Goal: Task Accomplishment & Management: Manage account settings

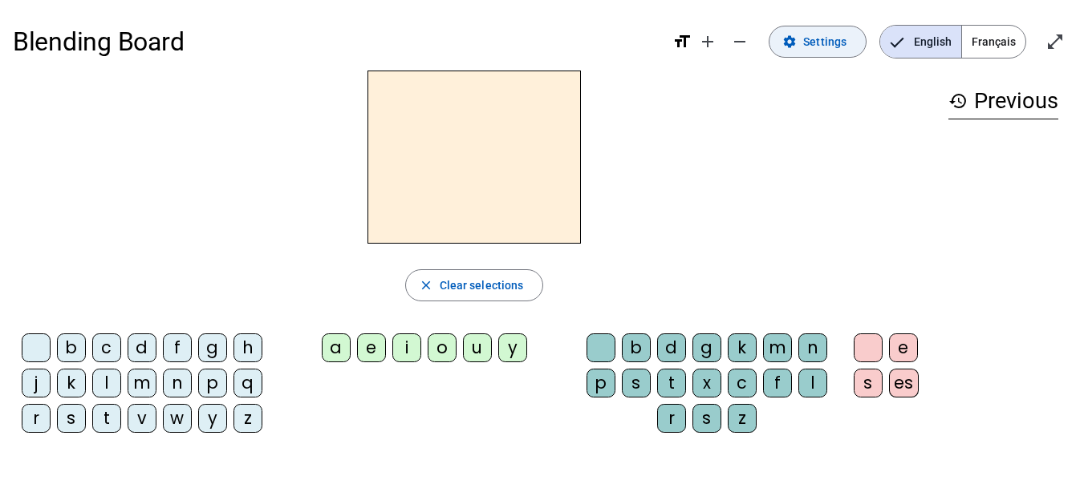
click at [824, 46] on span "Settings" at bounding box center [824, 41] width 43 height 19
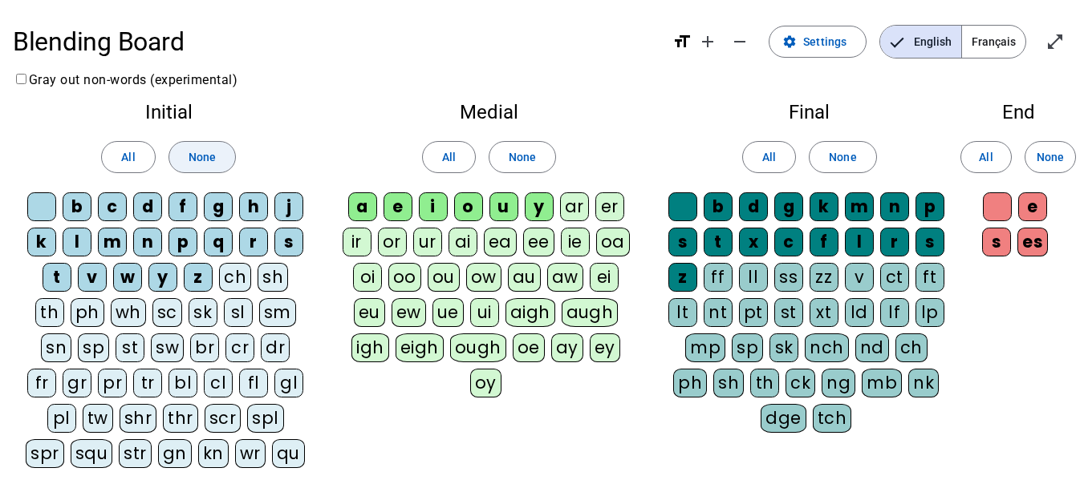
click at [196, 160] on span "None" at bounding box center [201, 157] width 27 height 19
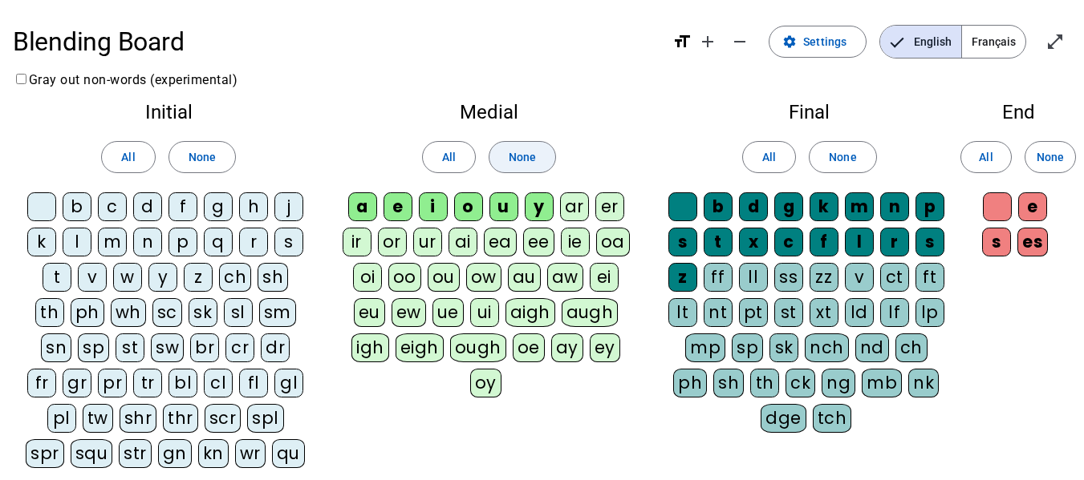
click at [519, 156] on span "None" at bounding box center [521, 157] width 27 height 19
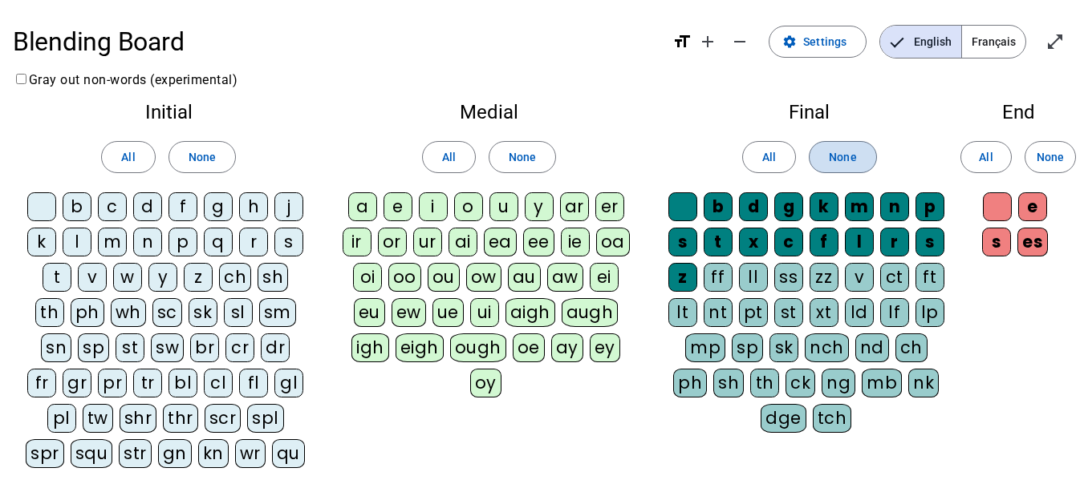
click at [847, 156] on span "None" at bounding box center [841, 157] width 27 height 19
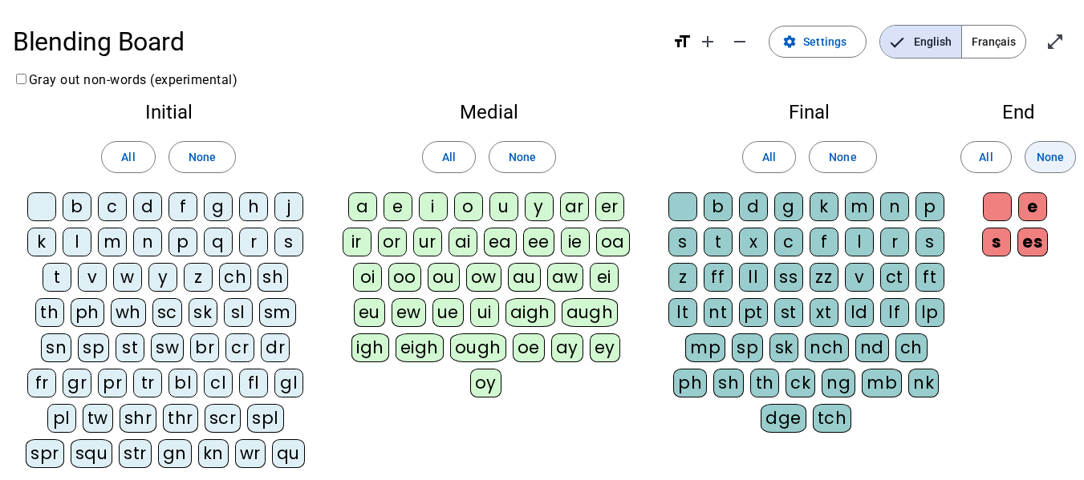
click at [1059, 148] on span "None" at bounding box center [1049, 157] width 27 height 19
click at [79, 247] on div "l" at bounding box center [77, 242] width 29 height 29
click at [43, 279] on div "t" at bounding box center [57, 277] width 29 height 29
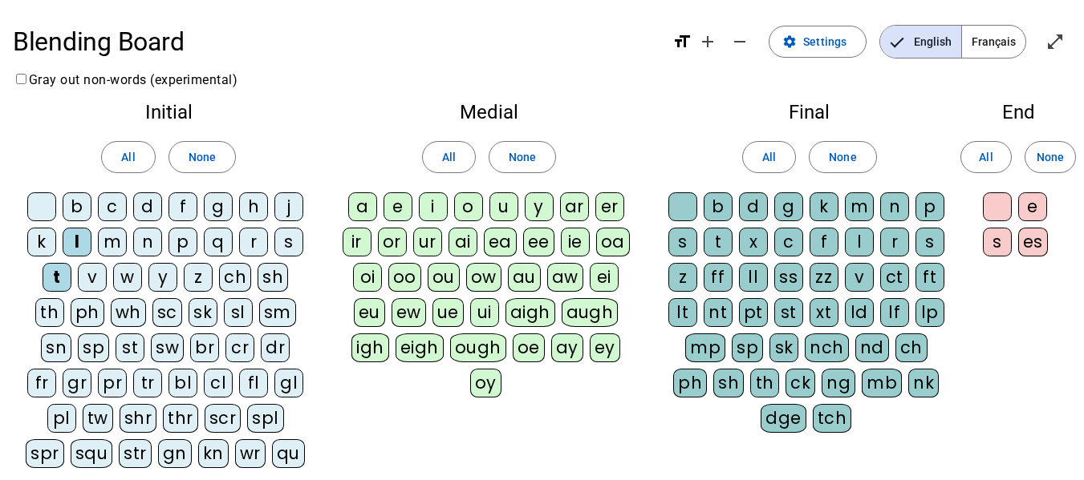
click at [354, 209] on div "a" at bounding box center [362, 206] width 29 height 29
click at [399, 202] on div "e" at bounding box center [397, 206] width 29 height 29
click at [504, 210] on div "u" at bounding box center [503, 206] width 29 height 29
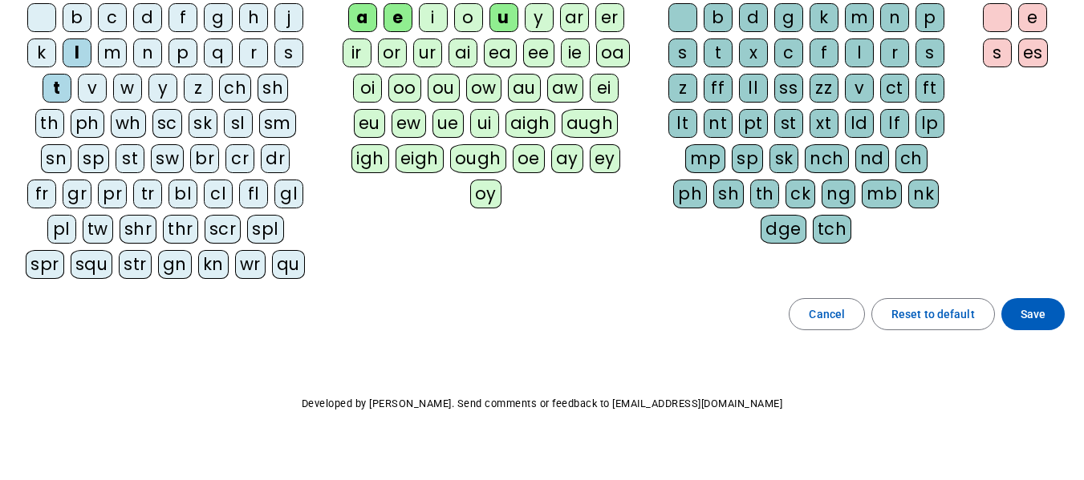
scroll to position [208, 0]
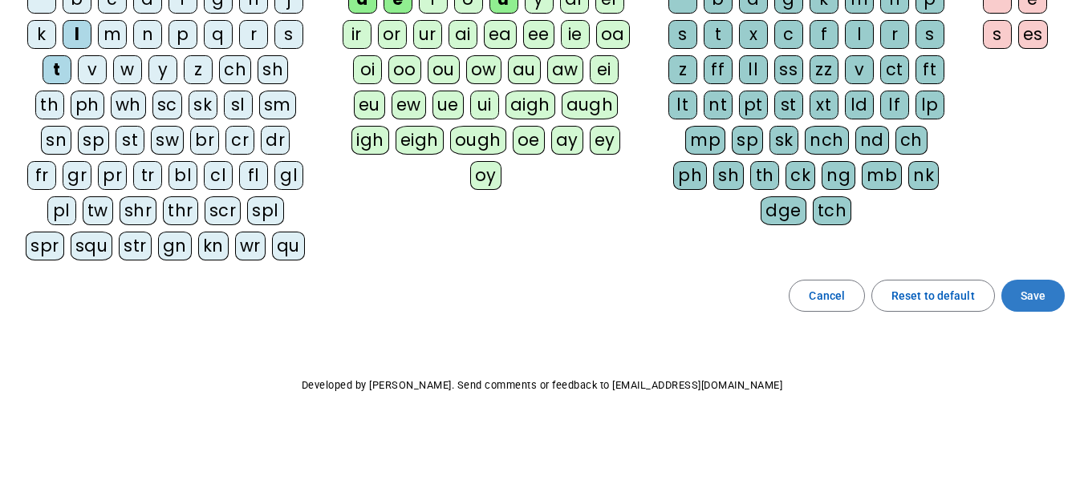
click at [1035, 290] on span "Save" at bounding box center [1032, 295] width 25 height 19
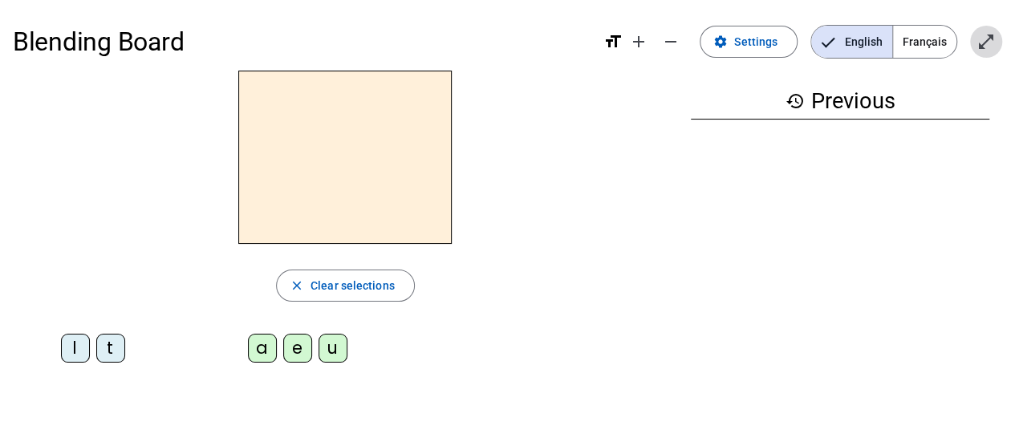
click at [989, 34] on mat-icon "open_in_full" at bounding box center [985, 41] width 19 height 19
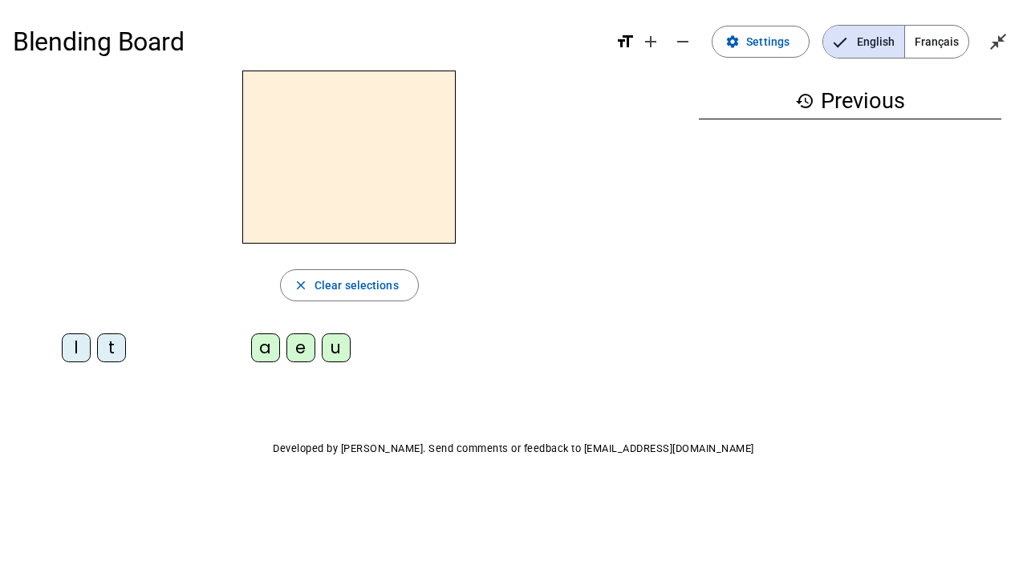
click at [695, 234] on div "history Previous" at bounding box center [850, 210] width 328 height 279
click at [658, 42] on mat-icon "add" at bounding box center [650, 41] width 19 height 19
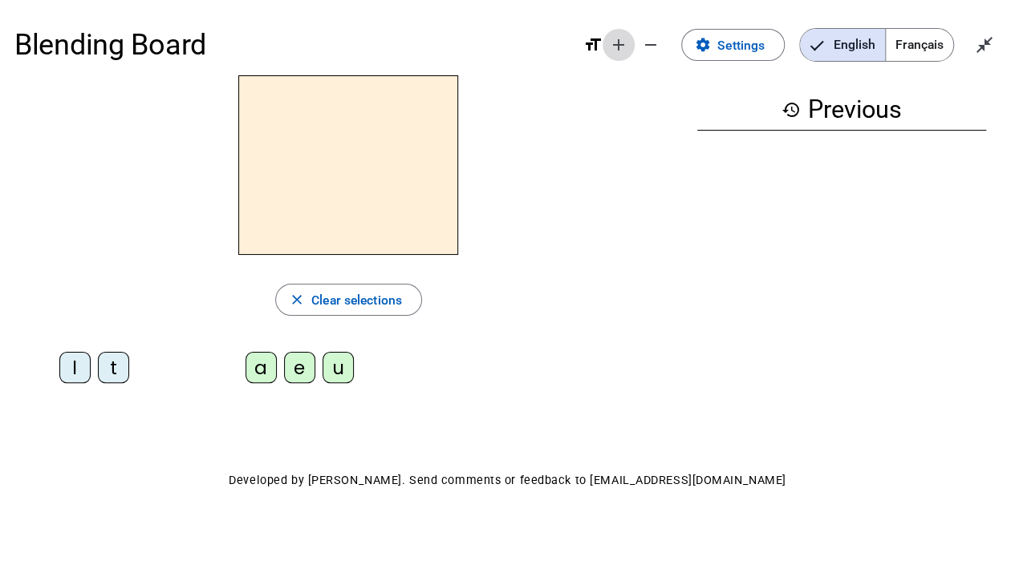
click at [622, 40] on mat-icon "add" at bounding box center [618, 44] width 19 height 19
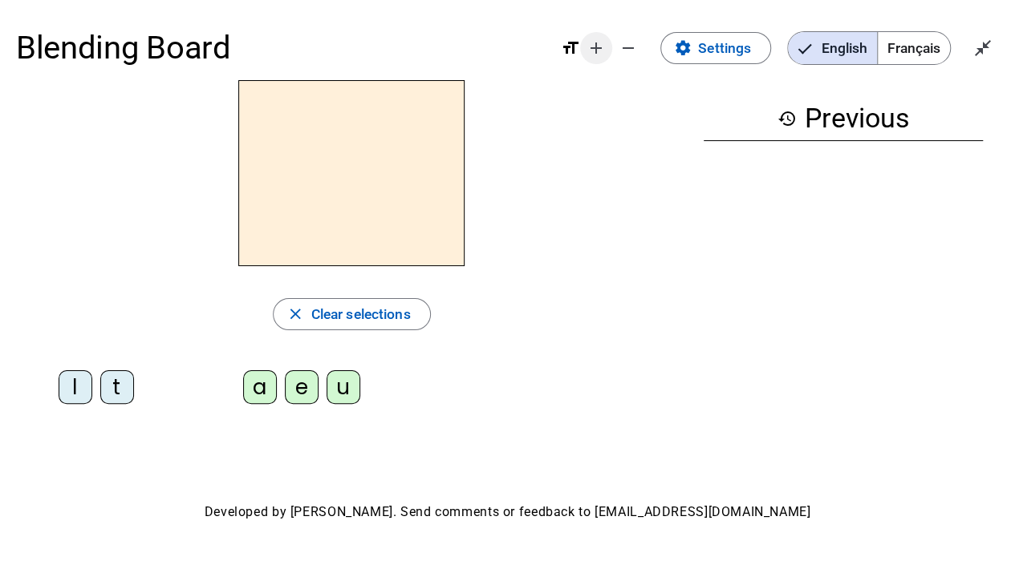
click at [592, 55] on mat-icon "add" at bounding box center [595, 47] width 19 height 19
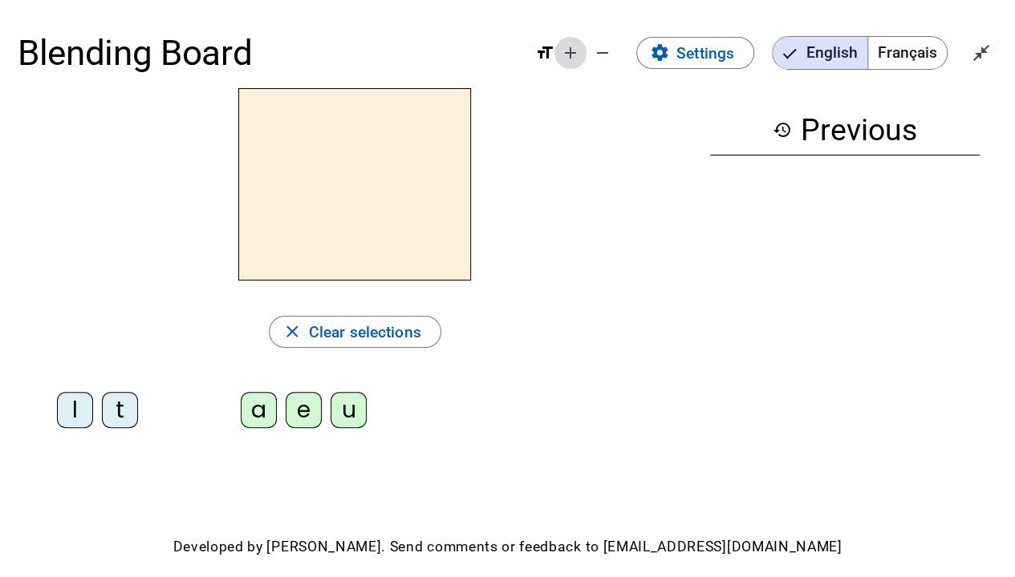
click at [563, 58] on mat-icon "add" at bounding box center [570, 52] width 19 height 19
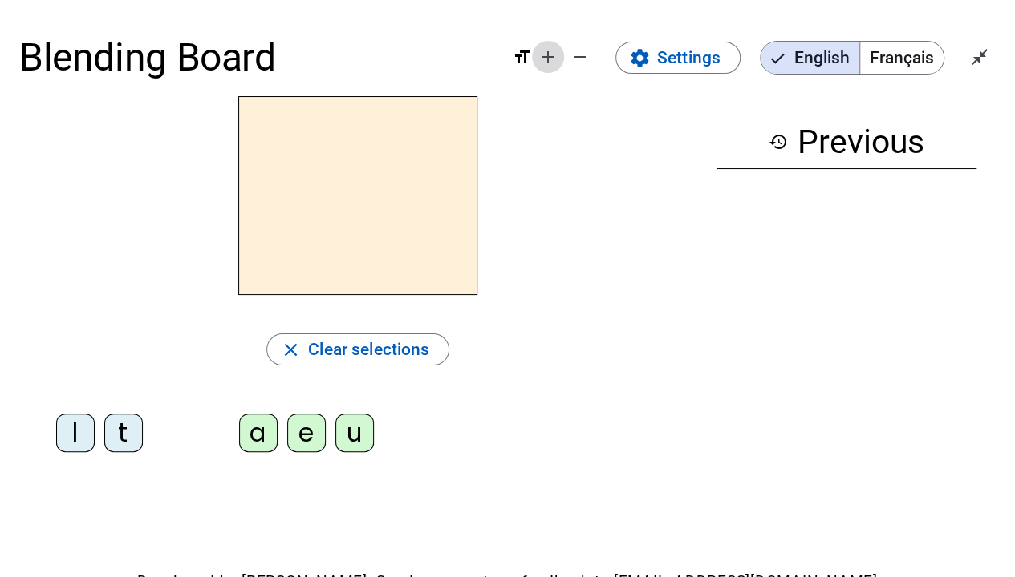
click at [545, 60] on mat-icon "add" at bounding box center [547, 56] width 19 height 19
